Goal: Task Accomplishment & Management: Manage account settings

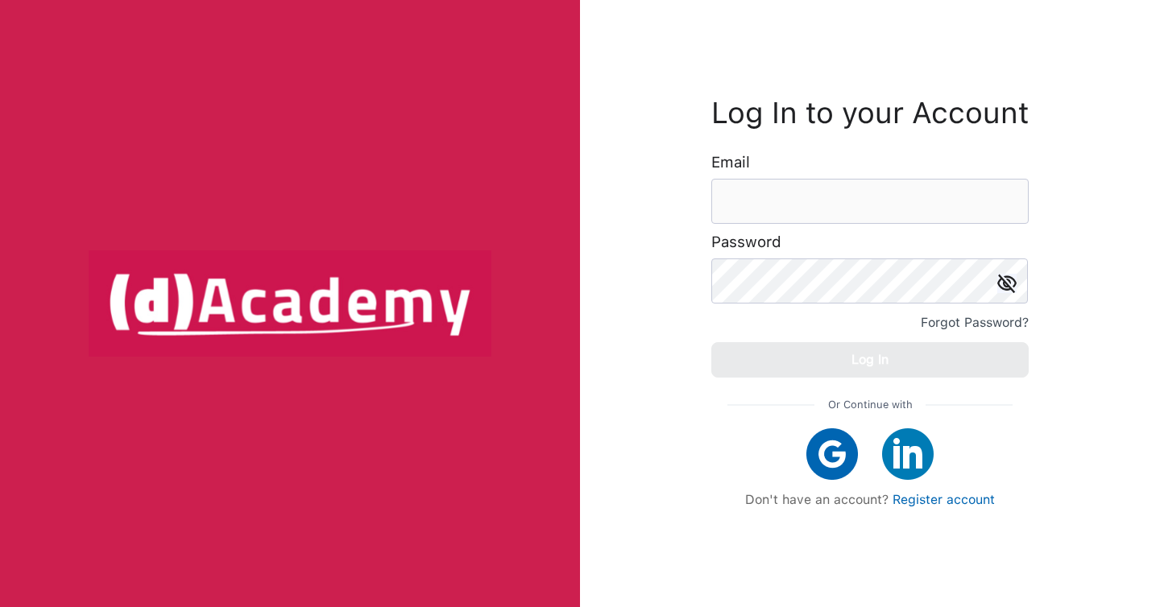
click at [835, 439] on img at bounding box center [832, 454] width 52 height 52
click at [765, 192] on input "email" at bounding box center [869, 201] width 317 height 45
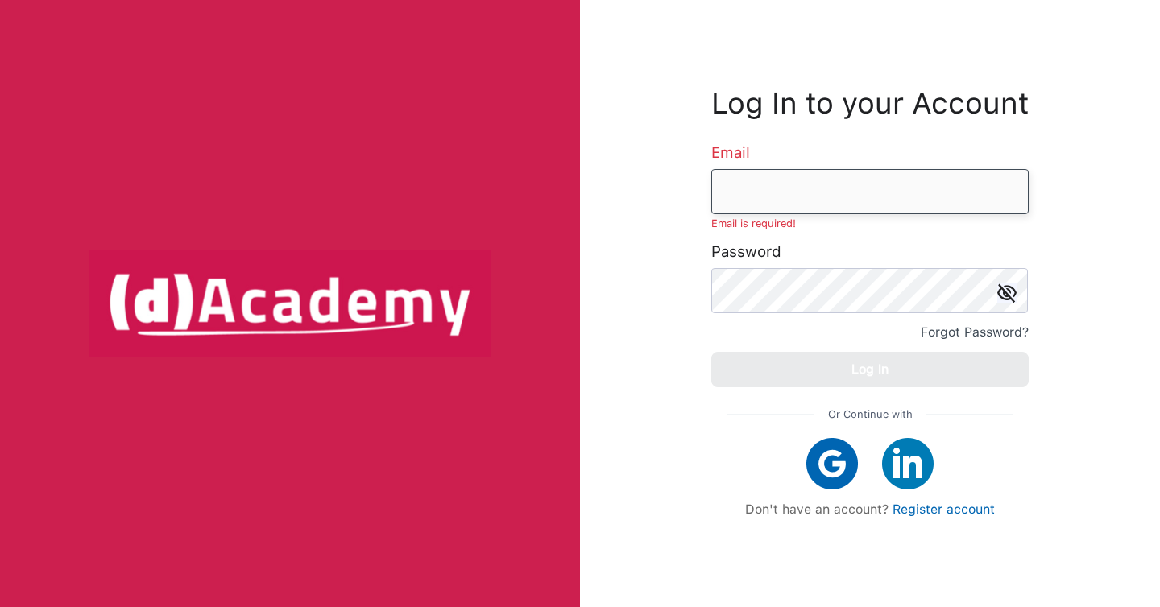
click at [807, 179] on input "email" at bounding box center [869, 191] width 317 height 45
type input "**********"
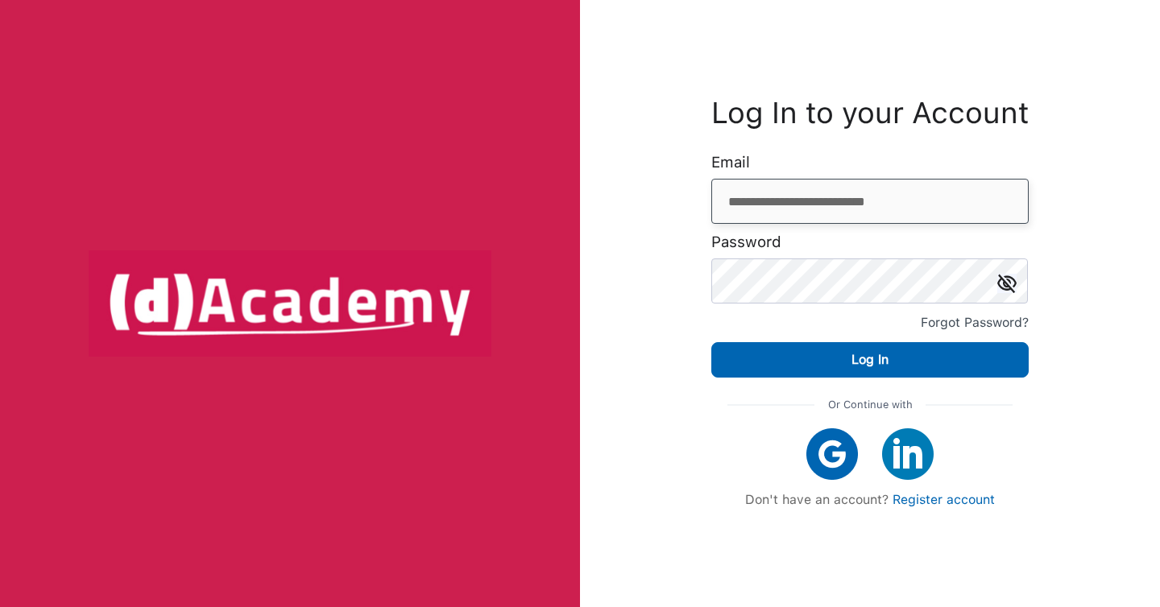
click at [908, 191] on input "**********" at bounding box center [869, 201] width 317 height 45
click at [1000, 280] on img at bounding box center [1006, 283] width 19 height 19
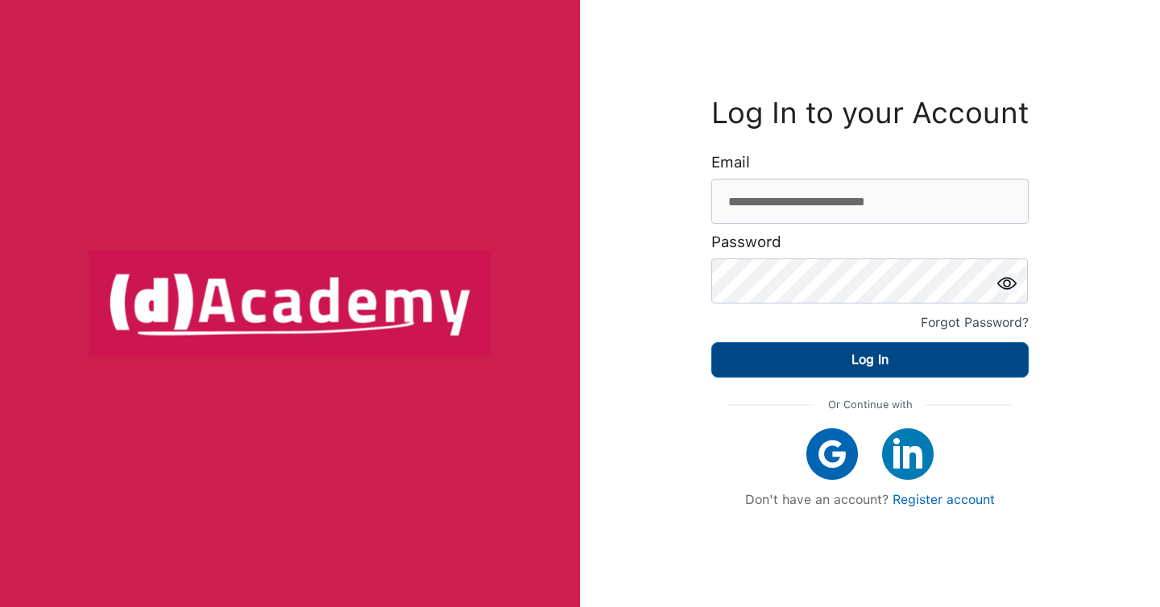
click at [808, 366] on button "Log In" at bounding box center [869, 359] width 317 height 35
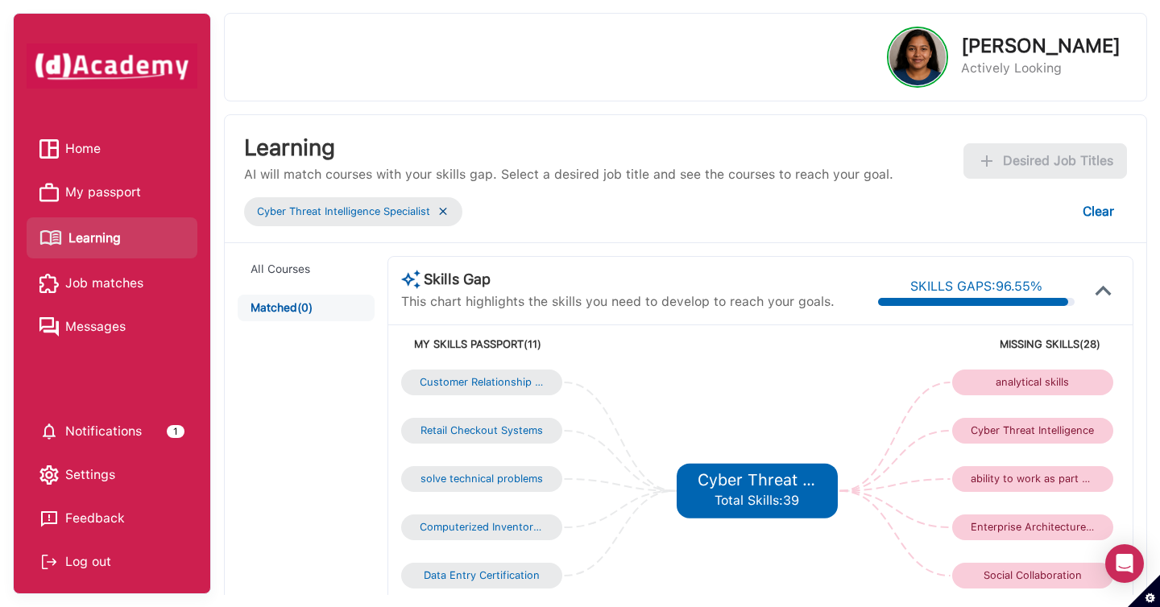
click at [441, 216] on img at bounding box center [442, 212] width 13 height 14
click at [441, 210] on img at bounding box center [442, 212] width 13 height 14
click at [449, 212] on img at bounding box center [442, 212] width 13 height 14
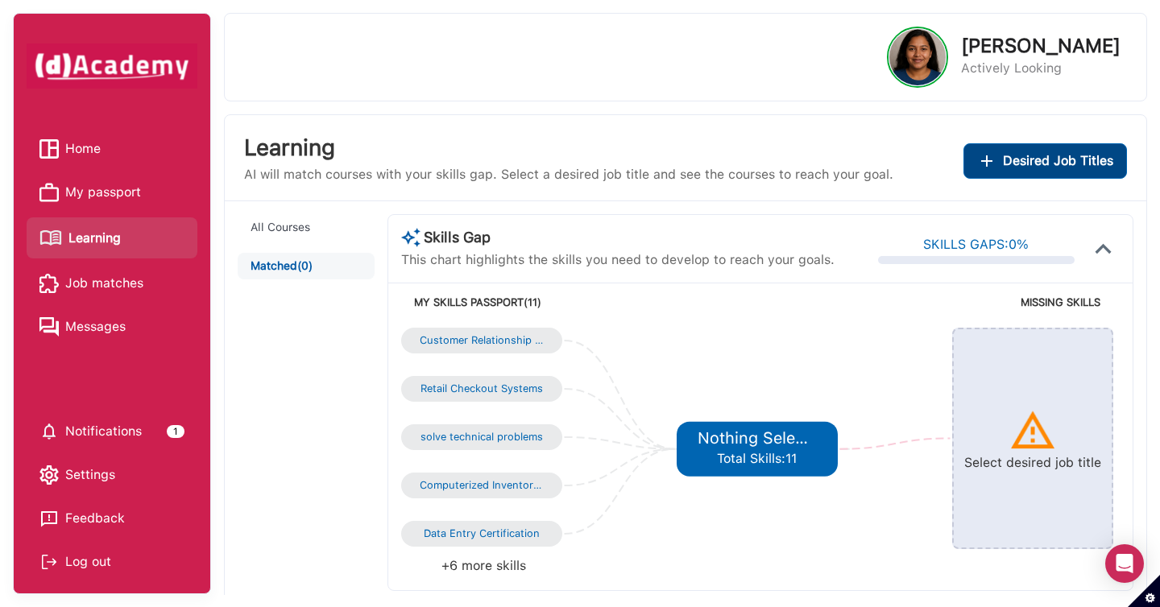
click at [1011, 168] on span "Desired Job Titles" at bounding box center [1058, 161] width 110 height 23
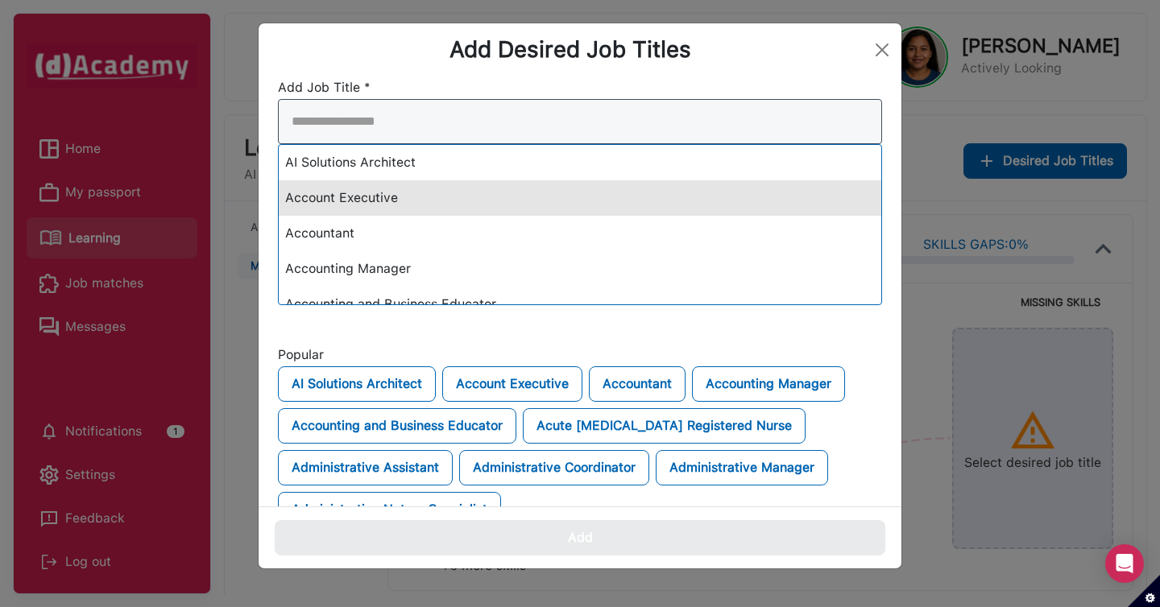
click at [640, 188] on div "AI Solutions Architect Account Executive Accountant Accounting Manager Accounti…" at bounding box center [580, 202] width 604 height 206
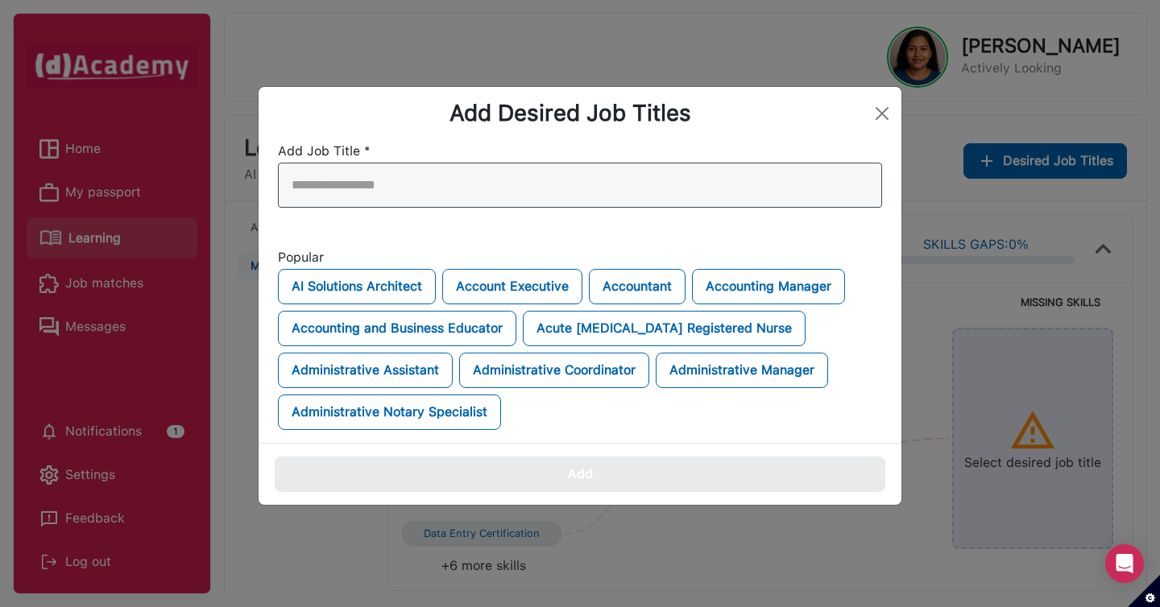
click at [640, 188] on input "search" at bounding box center [580, 185] width 604 height 45
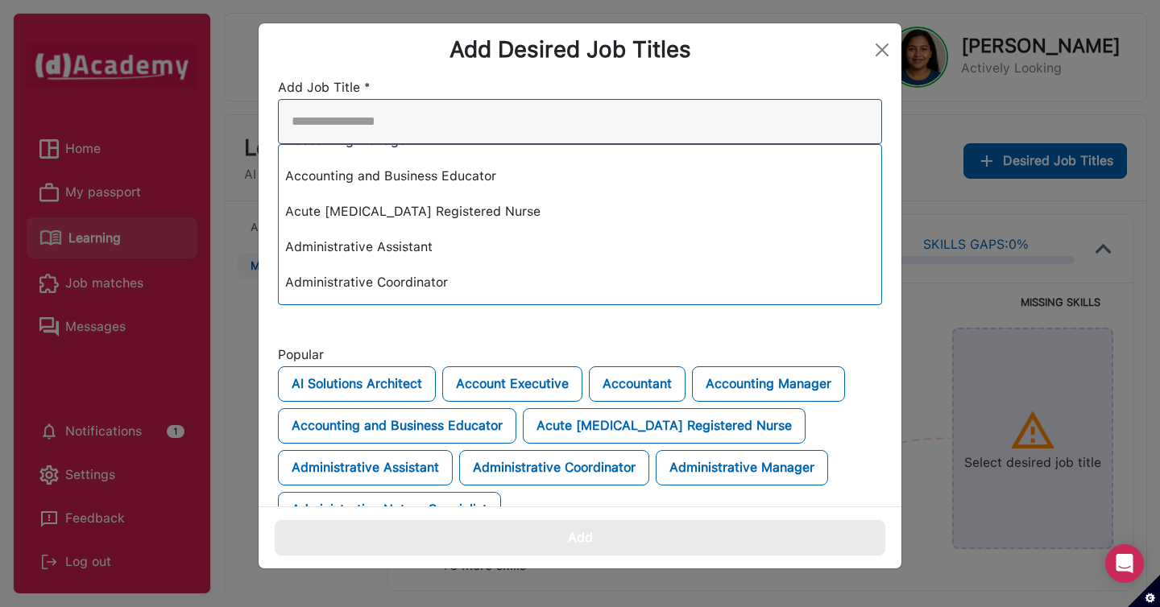
scroll to position [137, 0]
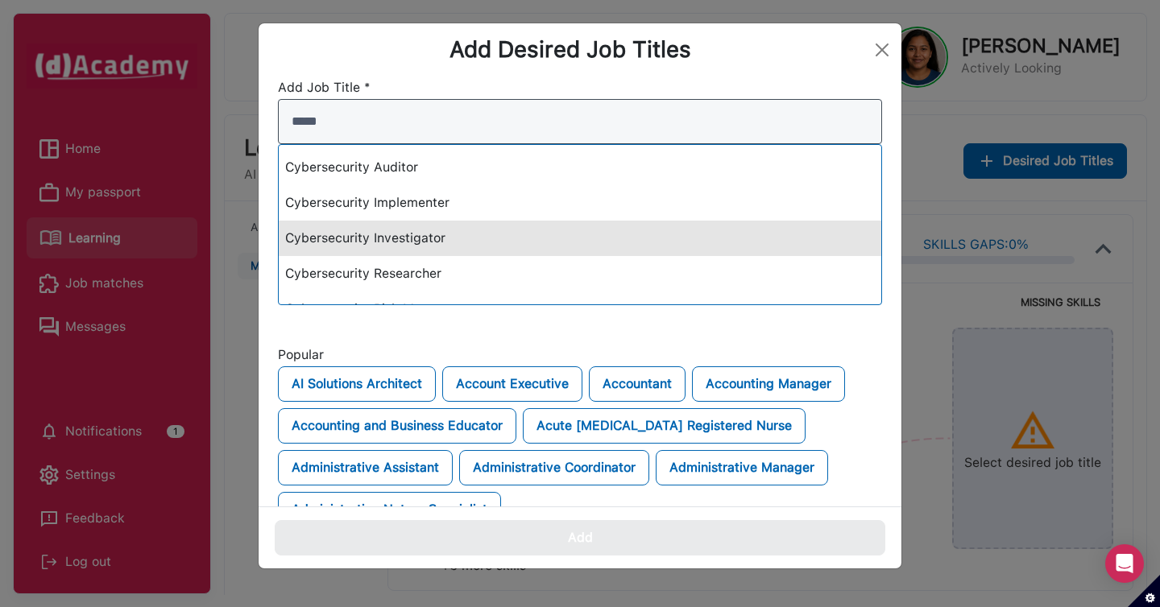
type input "*****"
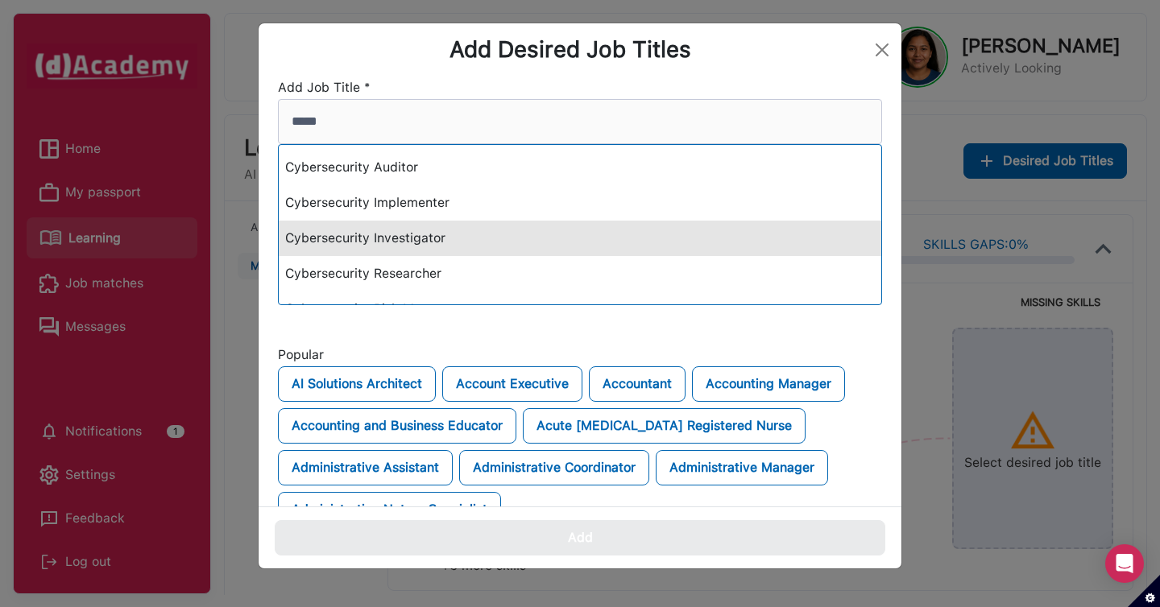
click at [618, 240] on div "Cybersecurity Investigator" at bounding box center [580, 238] width 602 height 35
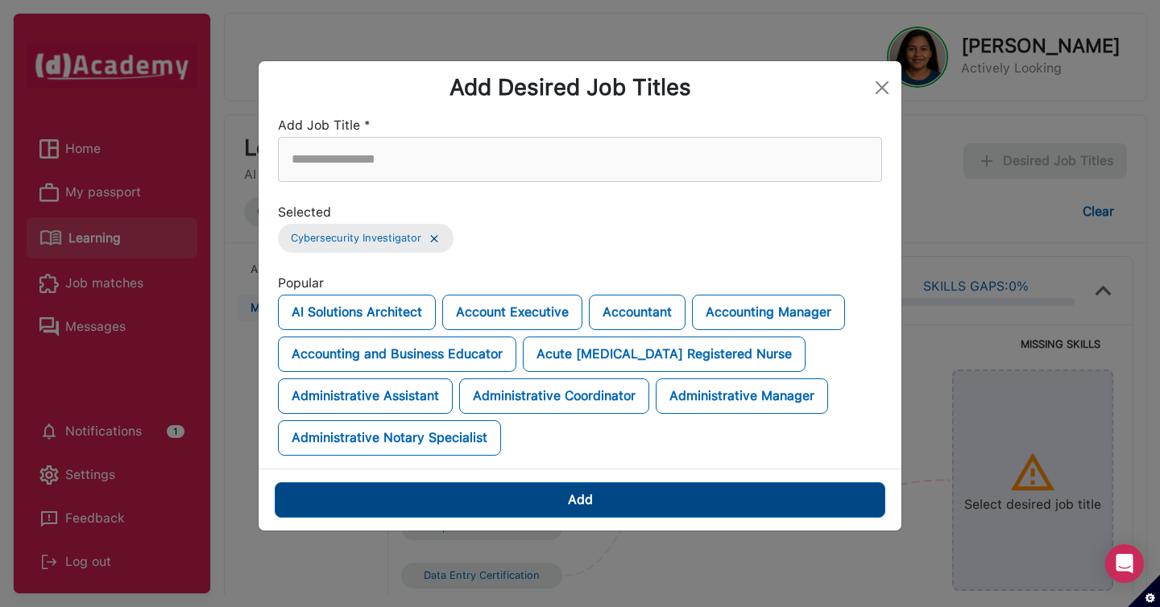
click at [618, 493] on button "Add" at bounding box center [580, 499] width 610 height 35
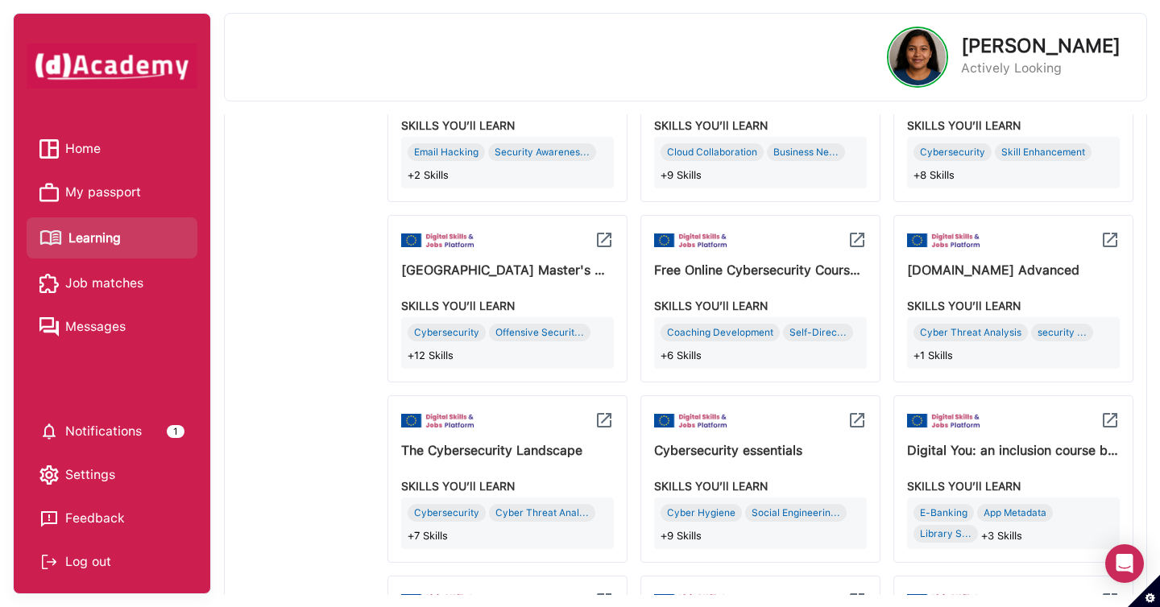
scroll to position [1498, 0]
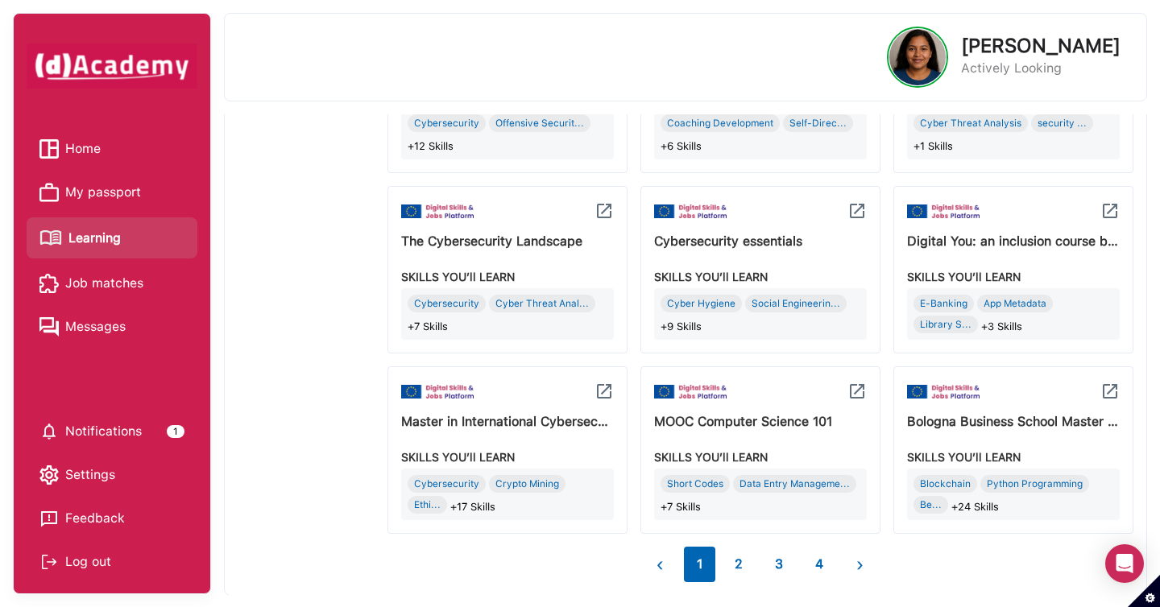
click at [823, 567] on button "4" at bounding box center [819, 564] width 34 height 35
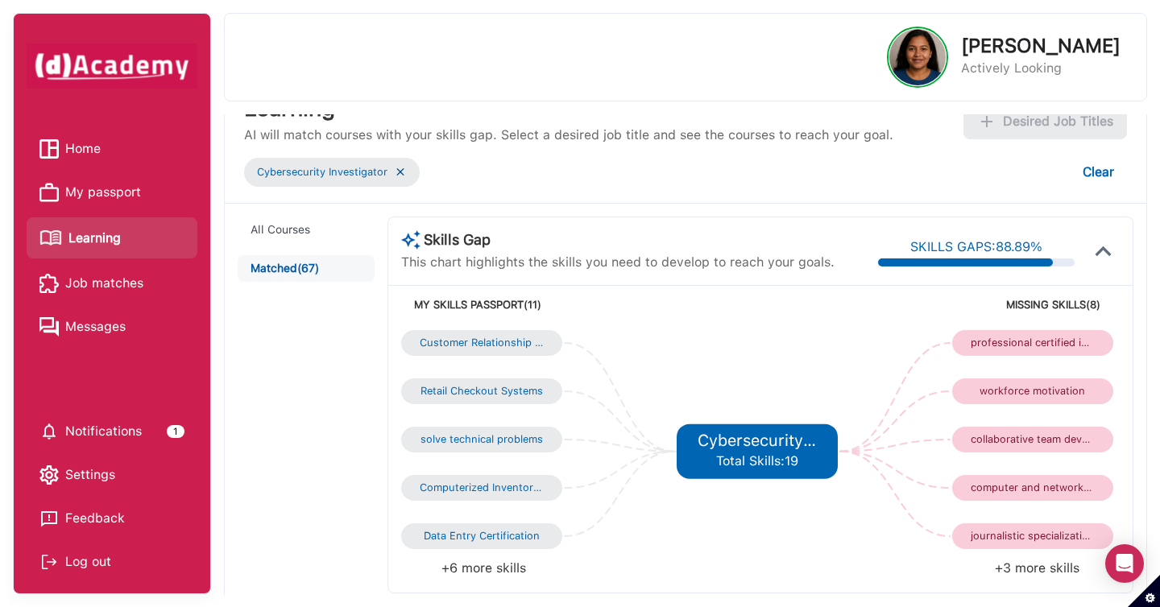
scroll to position [0, 0]
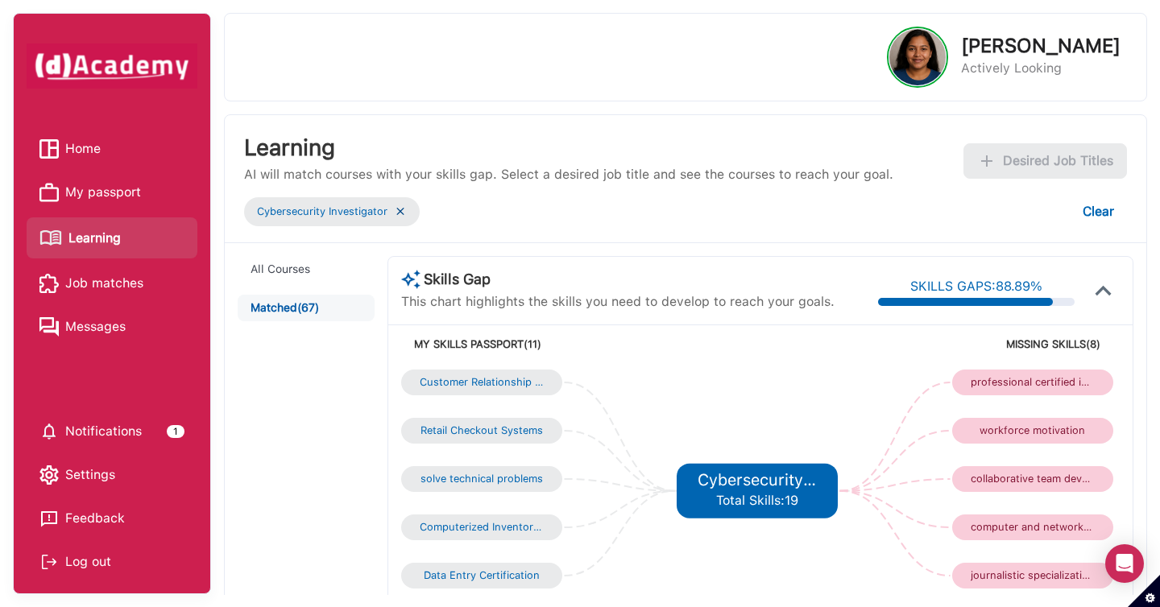
click at [407, 212] on div "Cybersecurity Investigator" at bounding box center [332, 211] width 176 height 29
click at [404, 212] on img at bounding box center [400, 212] width 13 height 14
click at [402, 212] on img at bounding box center [400, 212] width 13 height 14
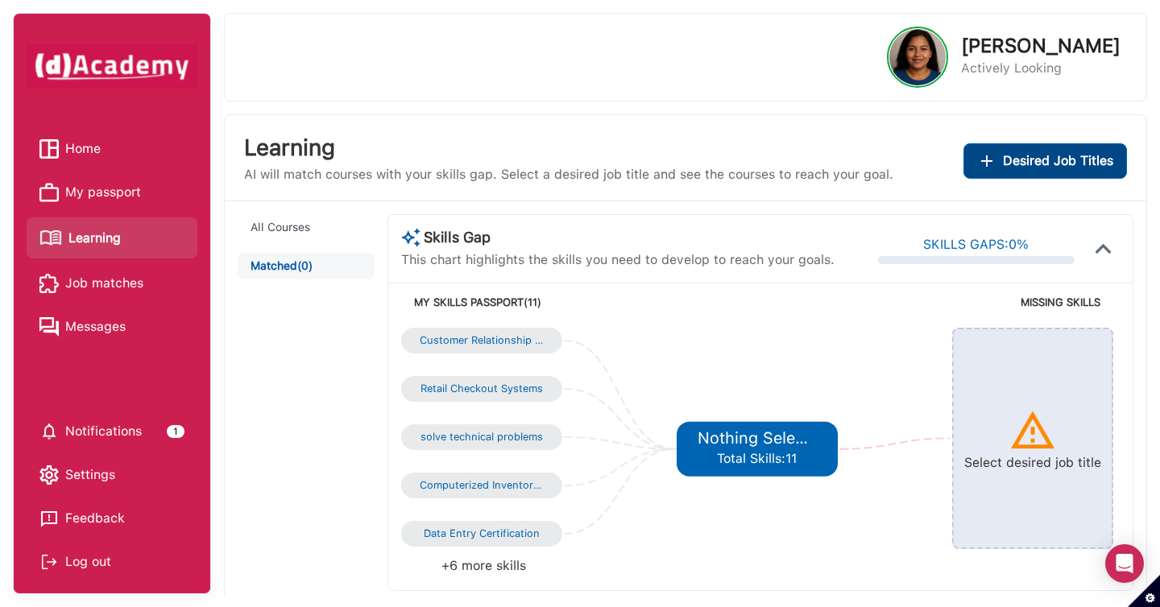
click at [1002, 167] on div "Desired Job Titles" at bounding box center [1045, 161] width 136 height 23
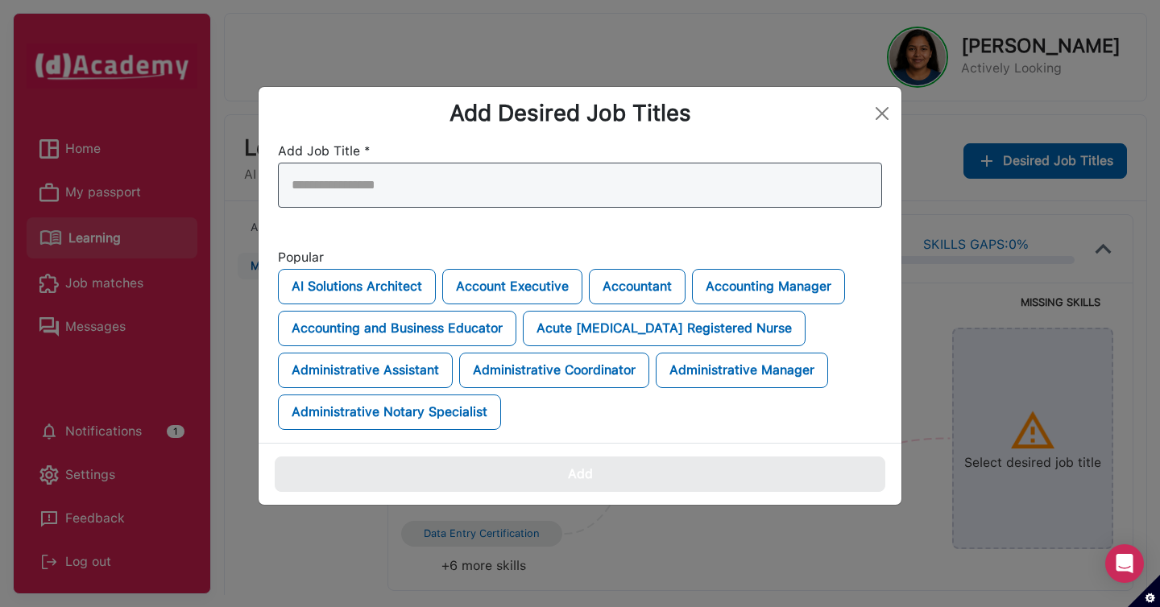
click at [762, 179] on div at bounding box center [580, 185] width 604 height 45
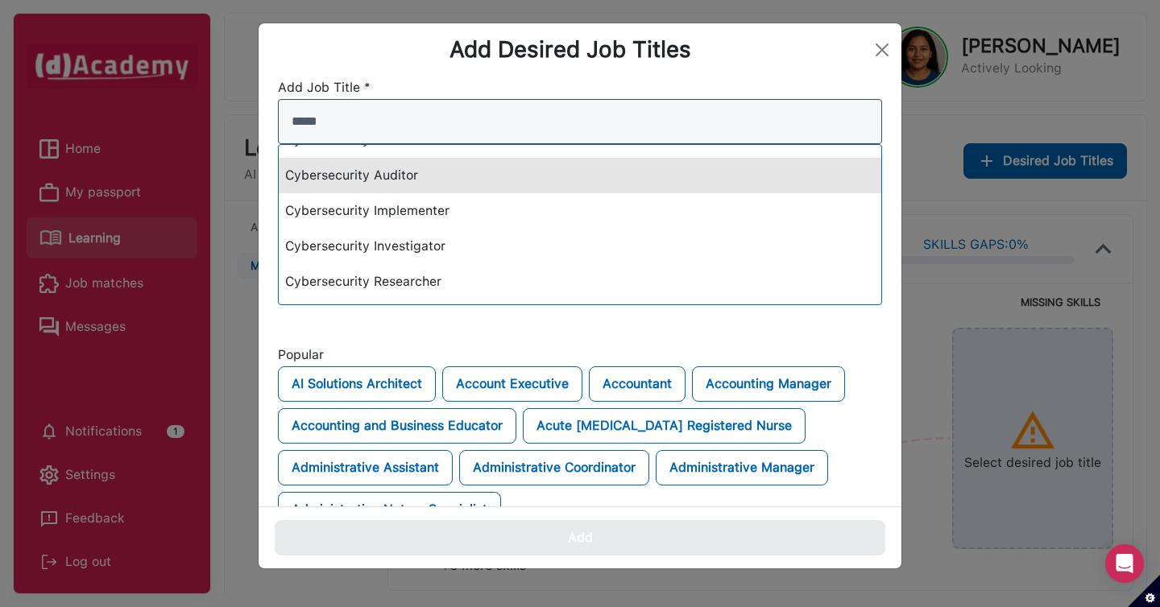
scroll to position [132, 0]
type input "*****"
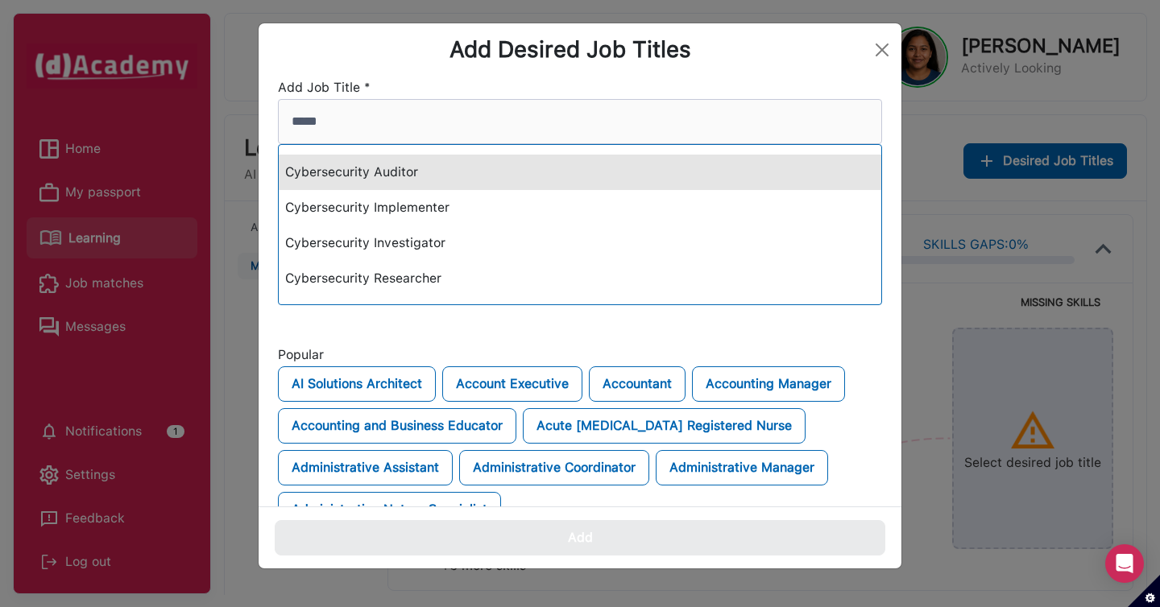
click at [690, 180] on div "Cybersecurity Auditor" at bounding box center [580, 172] width 602 height 35
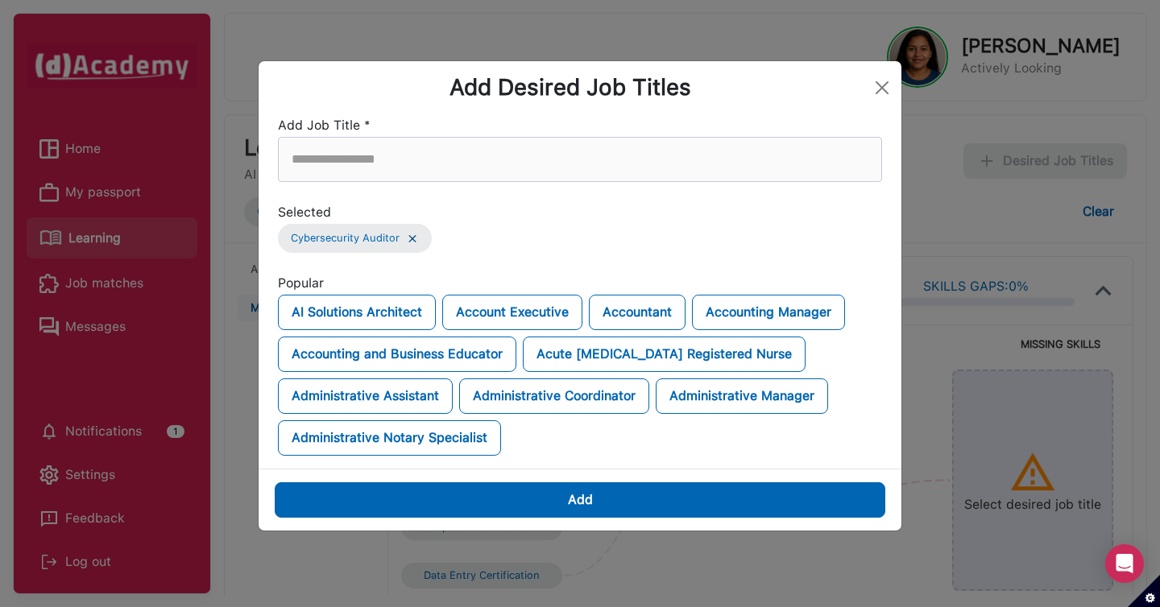
click at [686, 521] on div "Add" at bounding box center [580, 500] width 643 height 62
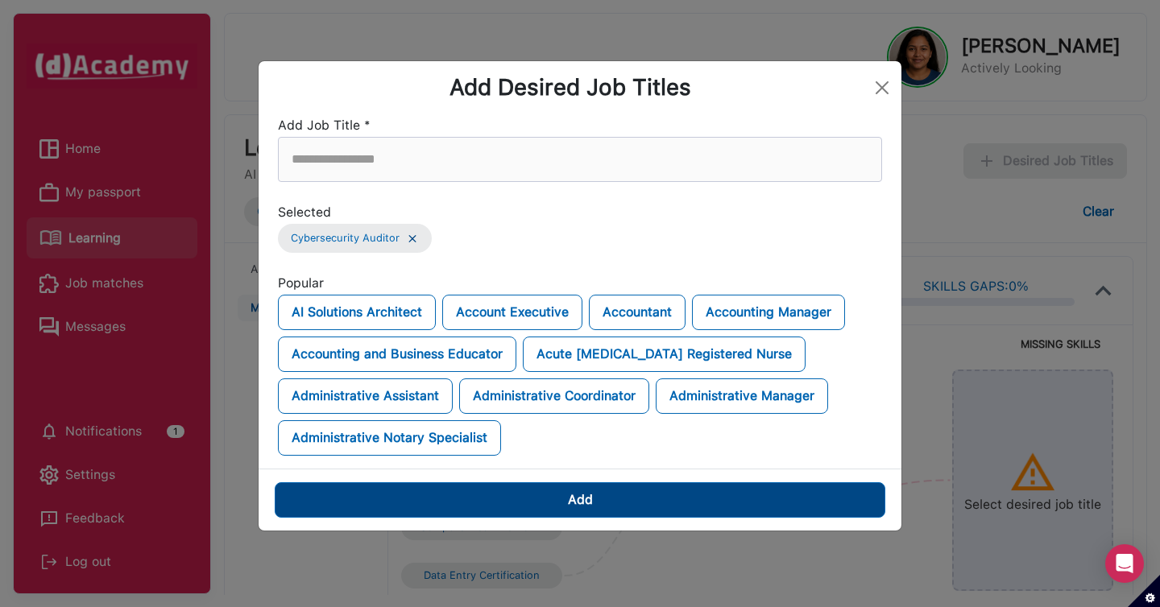
click at [686, 507] on button "Add" at bounding box center [580, 499] width 610 height 35
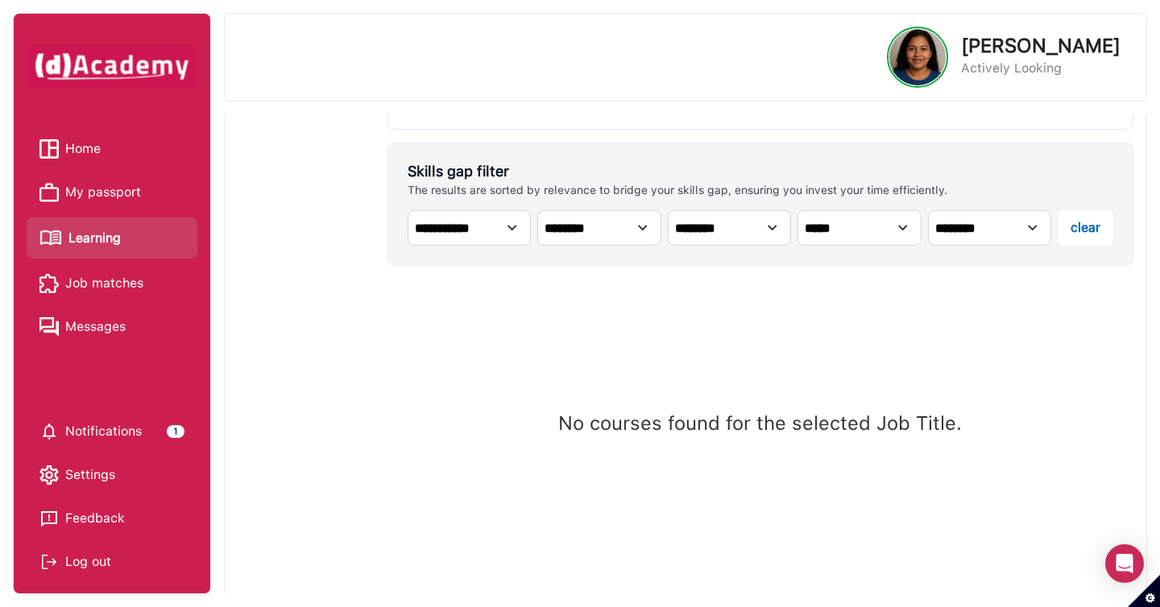
scroll to position [0, 0]
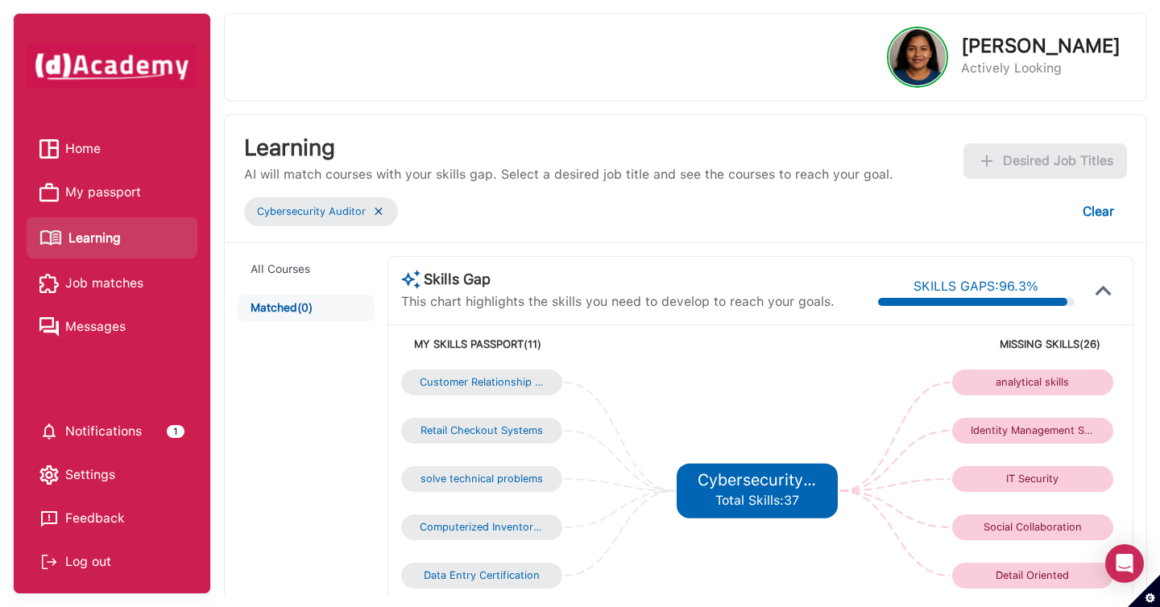
click at [380, 210] on img at bounding box center [378, 212] width 13 height 14
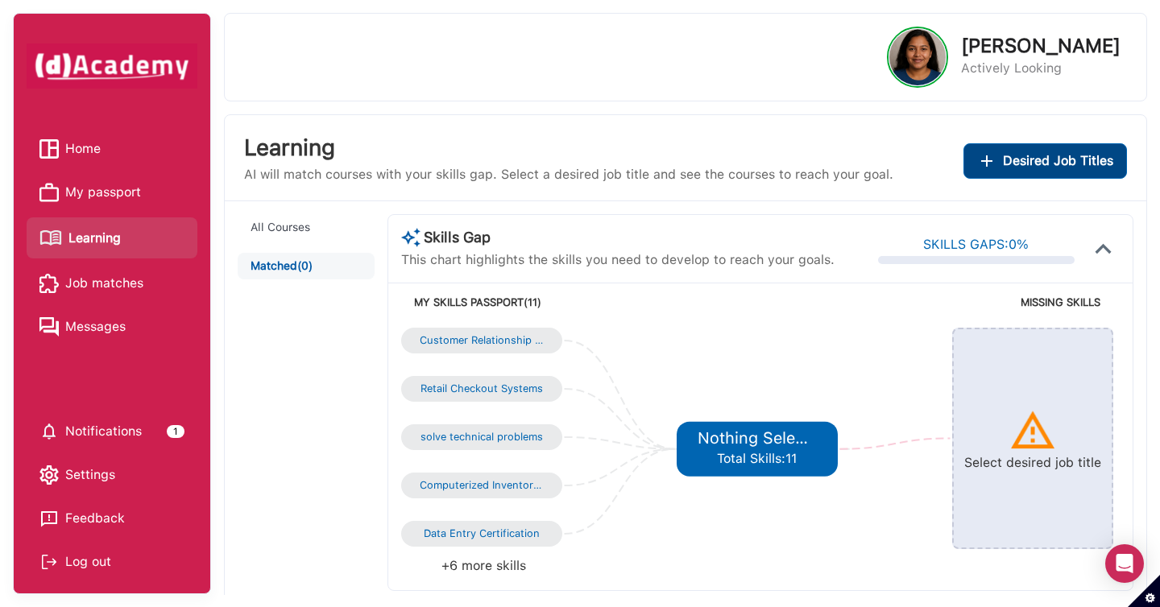
click at [1043, 169] on span "Desired Job Titles" at bounding box center [1058, 161] width 110 height 23
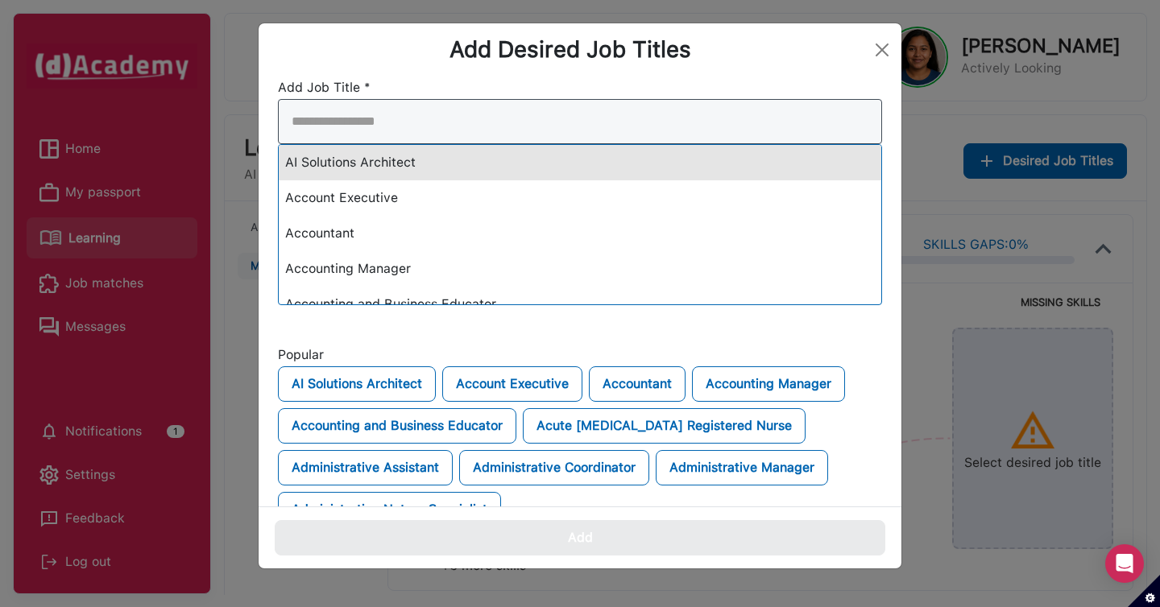
click at [746, 172] on div "AI Solutions Architect Account Executive Accountant Accounting Manager Accounti…" at bounding box center [580, 202] width 604 height 206
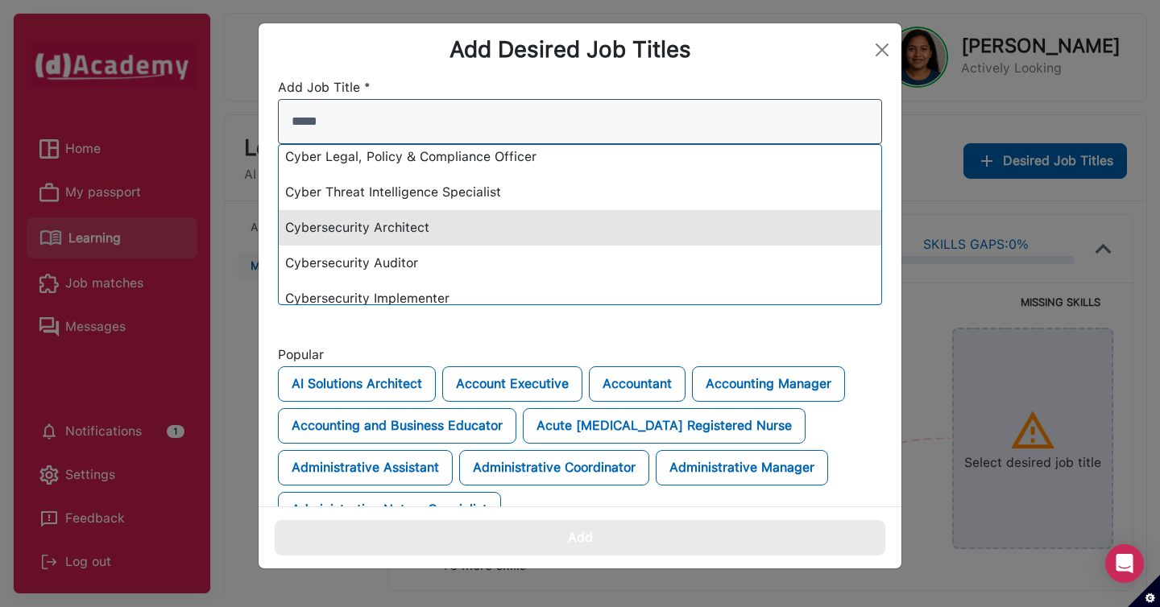
scroll to position [43, 0]
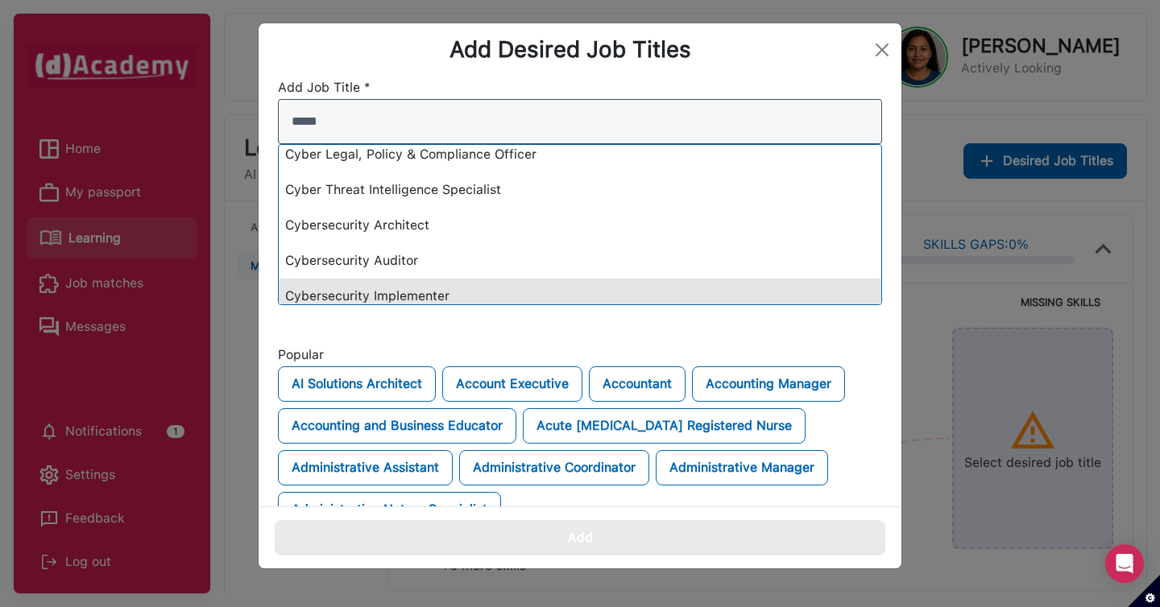
type input "*****"
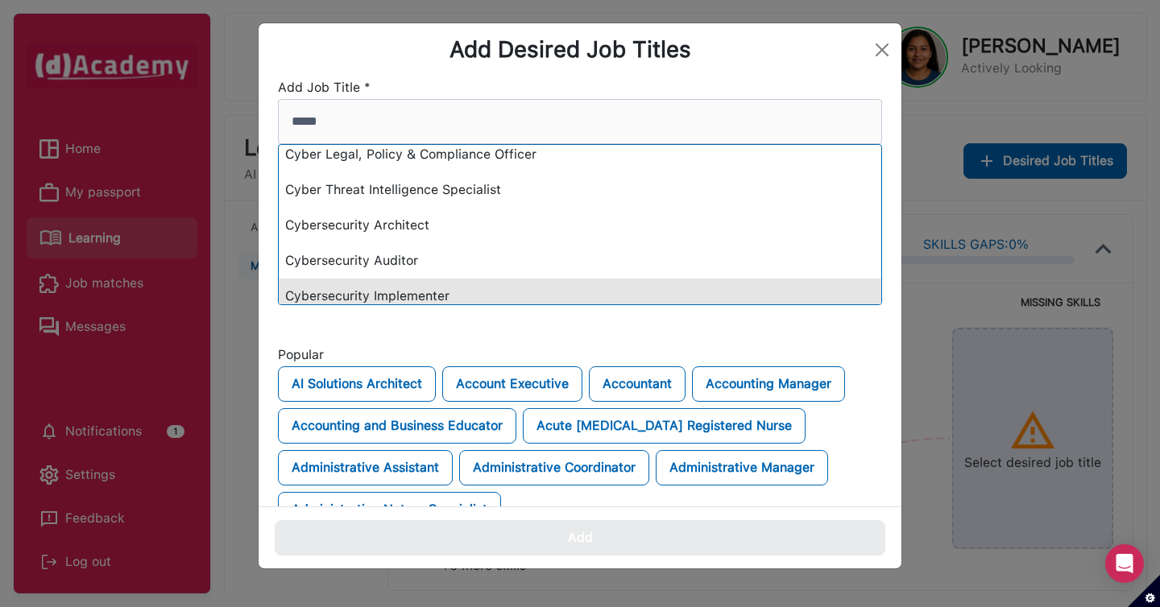
click at [701, 279] on div "Cybersecurity Implementer" at bounding box center [580, 296] width 602 height 35
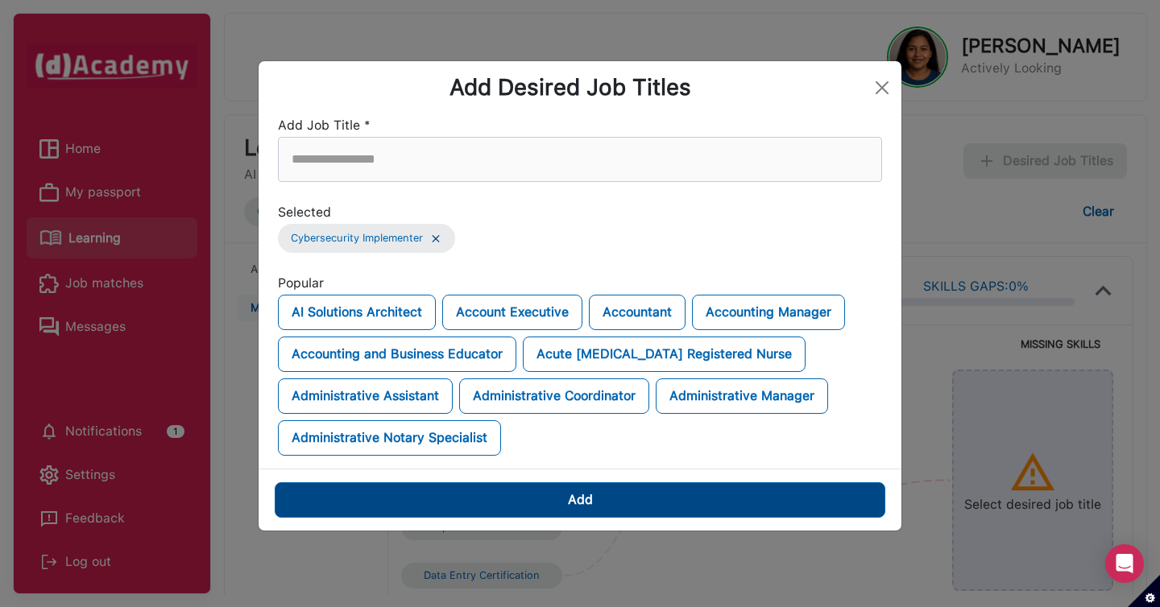
click at [677, 494] on button "Add" at bounding box center [580, 499] width 610 height 35
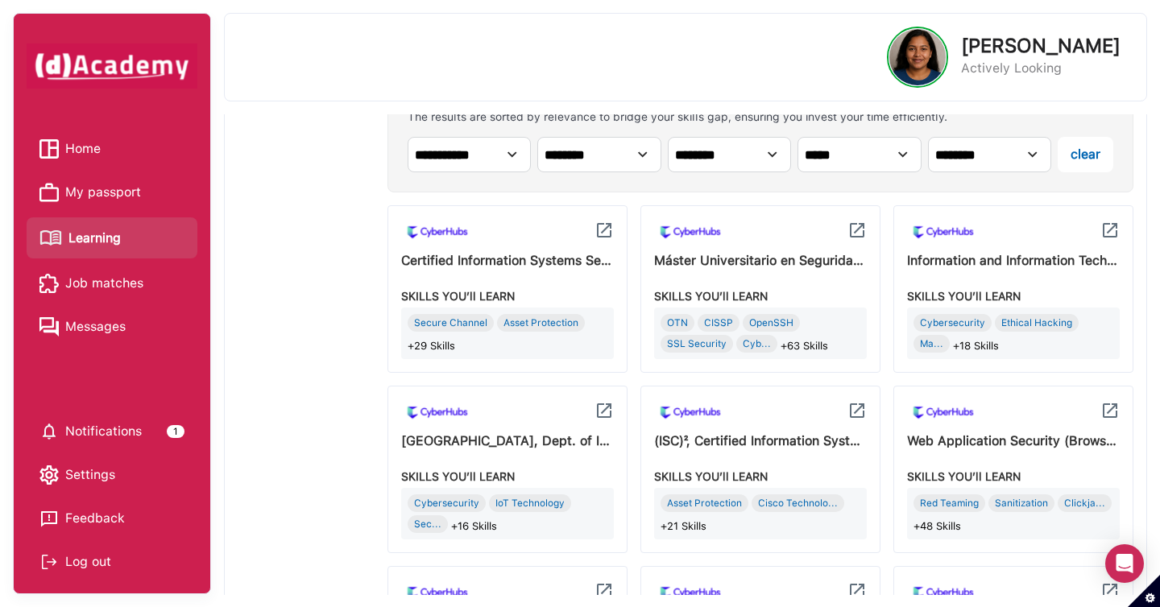
scroll to position [908, 0]
